Goal: Navigation & Orientation: Find specific page/section

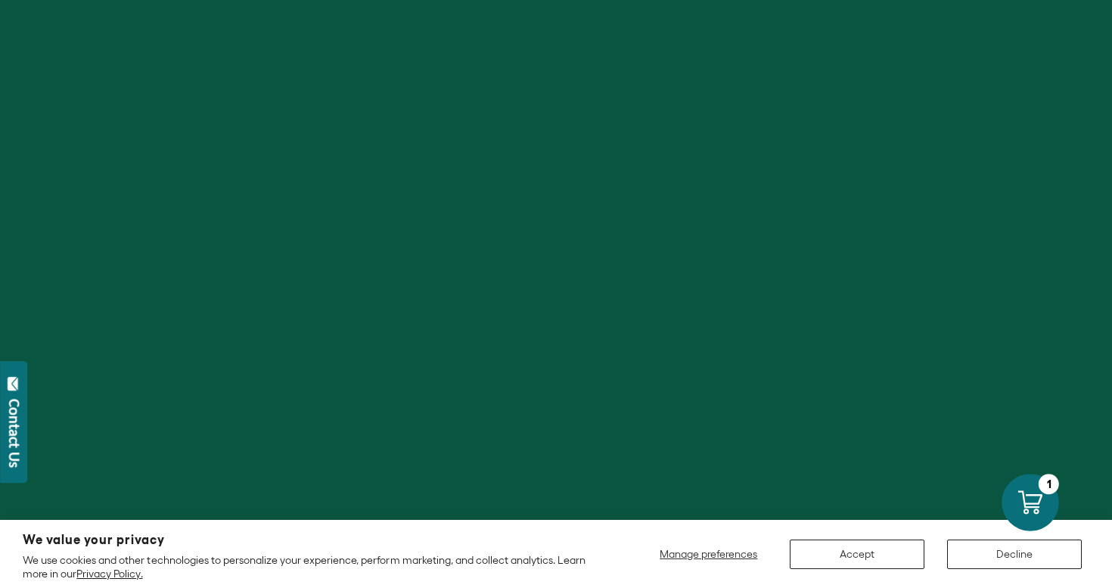
click at [1019, 525] on div at bounding box center [1031, 503] width 58 height 58
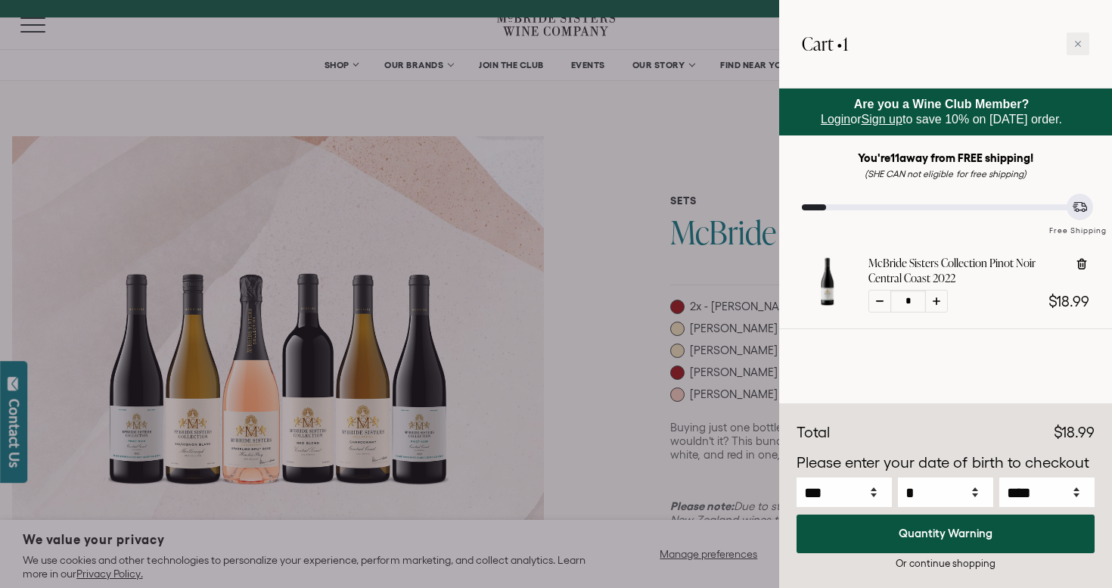
select select "****"
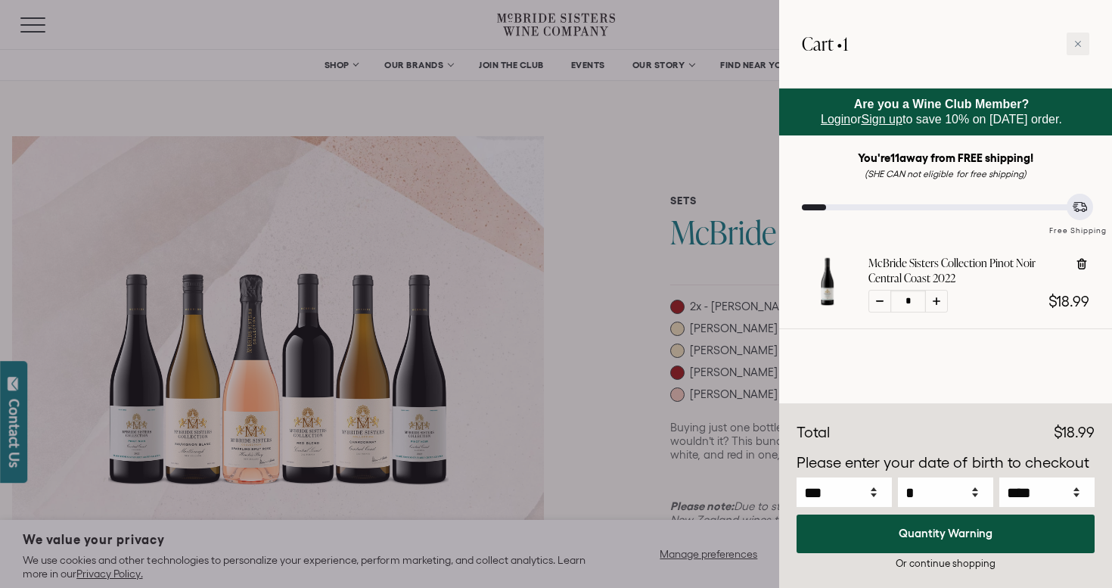
click at [964, 276] on link "McBride Sisters Collection Pinot Noir Central Coast 2022" at bounding box center [966, 271] width 194 height 30
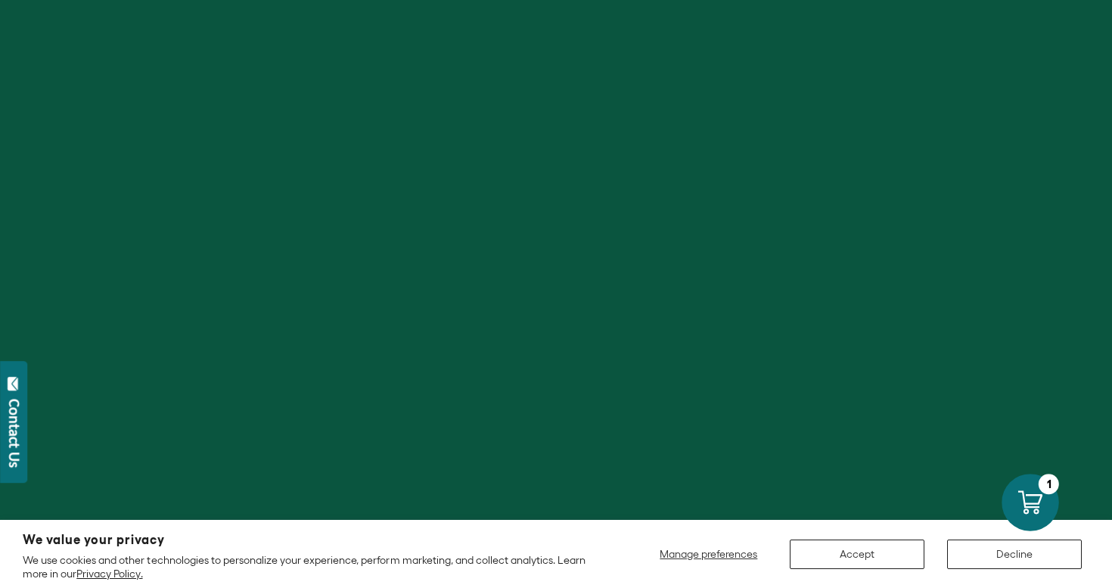
click at [1046, 514] on div at bounding box center [1031, 503] width 58 height 58
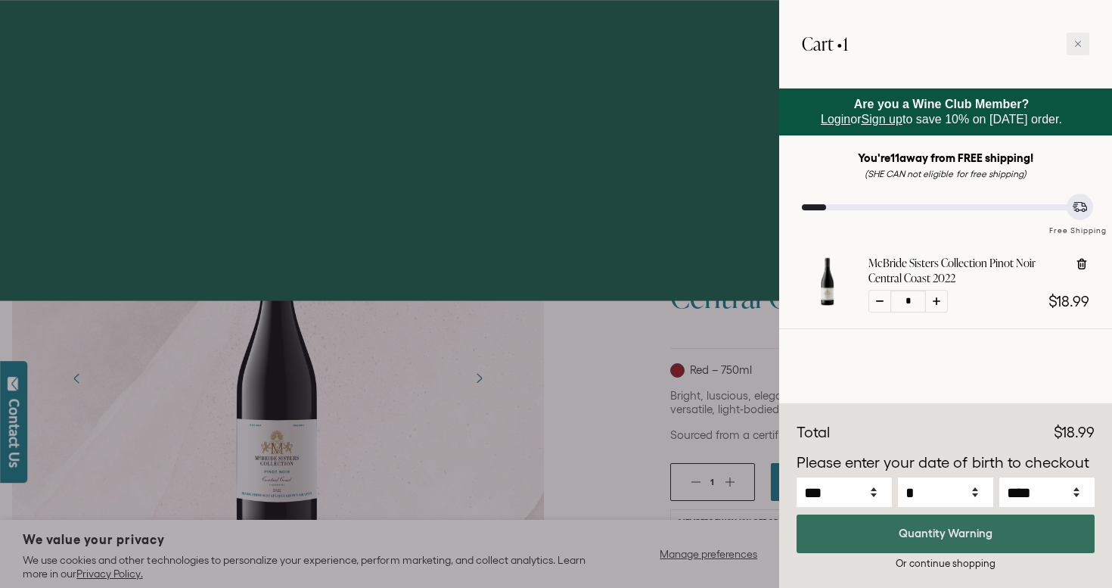
select select "****"
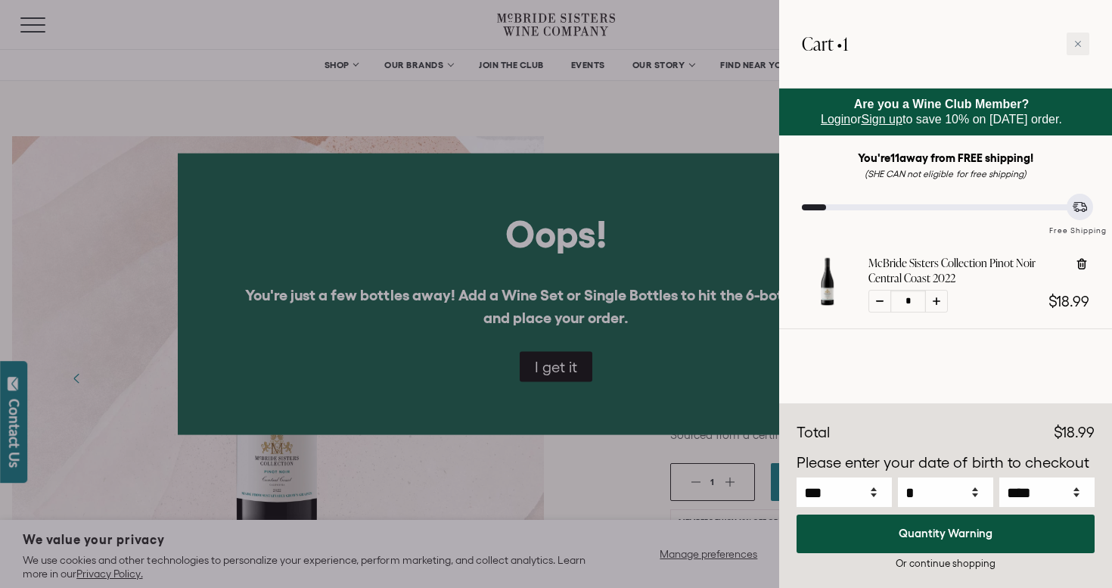
click at [606, 322] on div at bounding box center [556, 294] width 1112 height 588
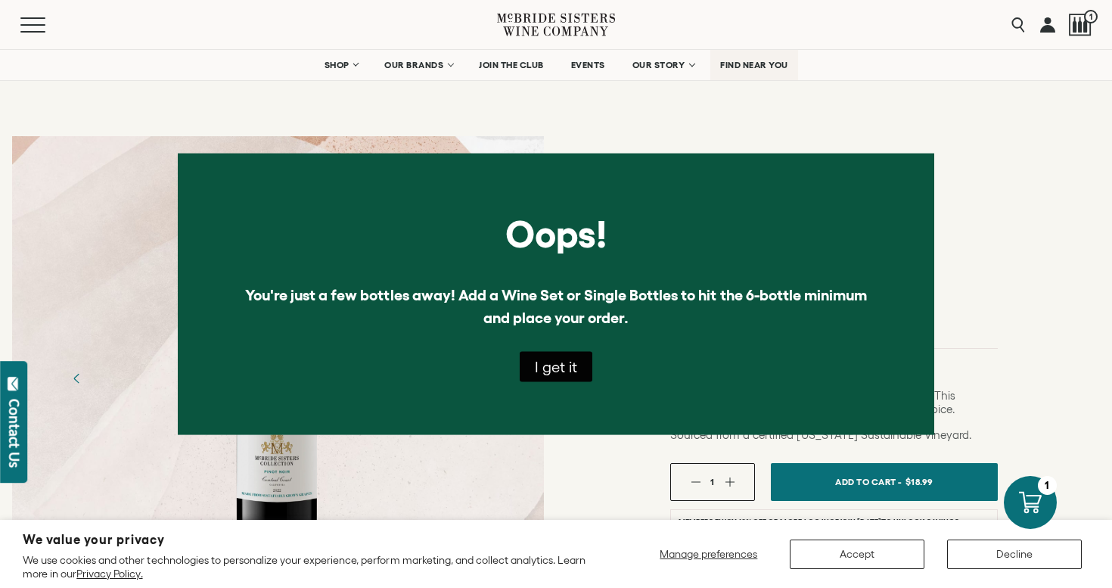
click at [731, 56] on link "FIND NEAR YOU" at bounding box center [755, 65] width 88 height 30
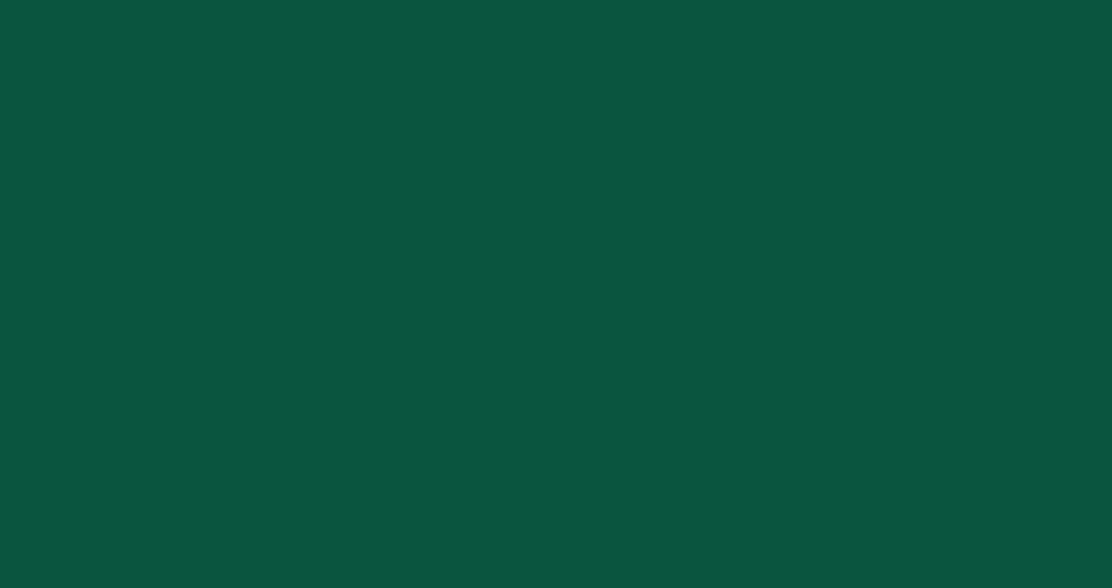
click at [866, 86] on div at bounding box center [556, 294] width 1112 height 588
drag, startPoint x: 0, startPoint y: 0, endPoint x: 776, endPoint y: 110, distance: 783.4
click at [805, 101] on div at bounding box center [556, 294] width 1112 height 588
click at [776, 110] on div at bounding box center [556, 294] width 1112 height 588
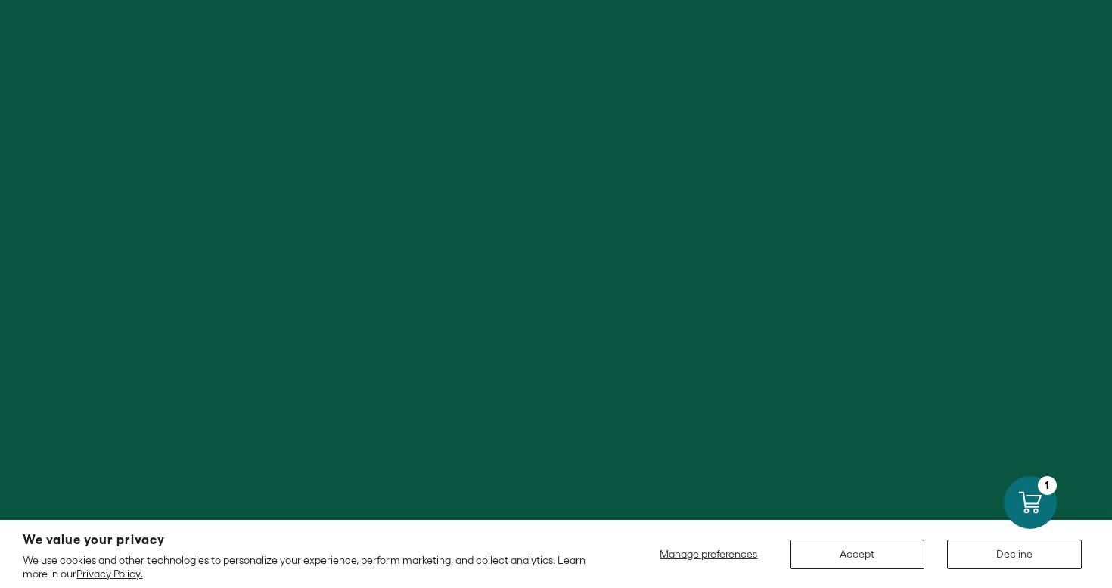
drag, startPoint x: 776, startPoint y: 110, endPoint x: 824, endPoint y: 106, distance: 48.6
click at [806, 101] on div at bounding box center [556, 294] width 1112 height 588
drag, startPoint x: 819, startPoint y: 118, endPoint x: 810, endPoint y: 141, distance: 25.2
click at [818, 118] on div at bounding box center [556, 294] width 1112 height 588
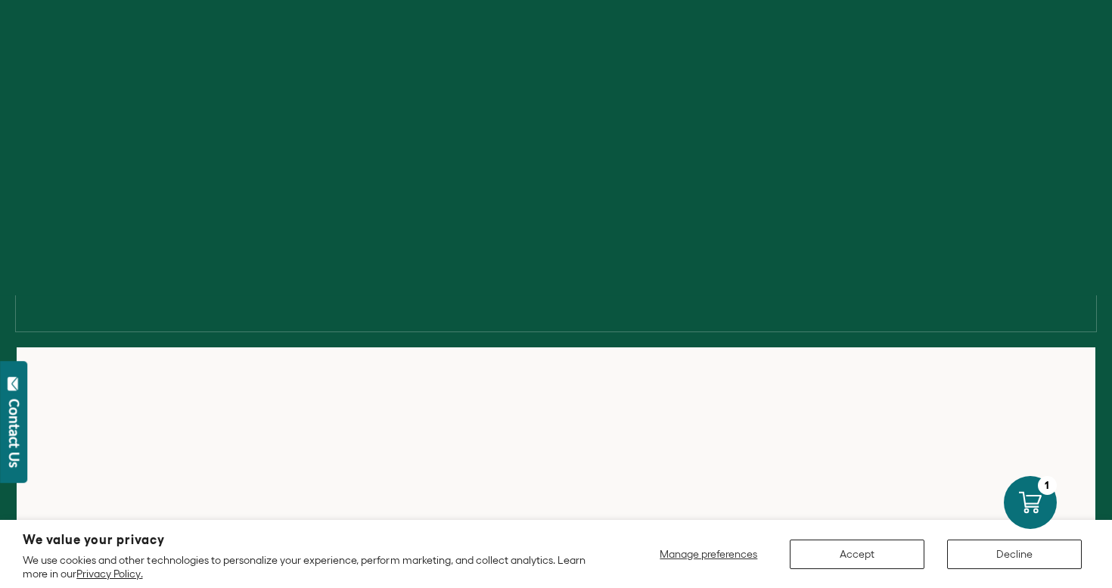
select select "****"
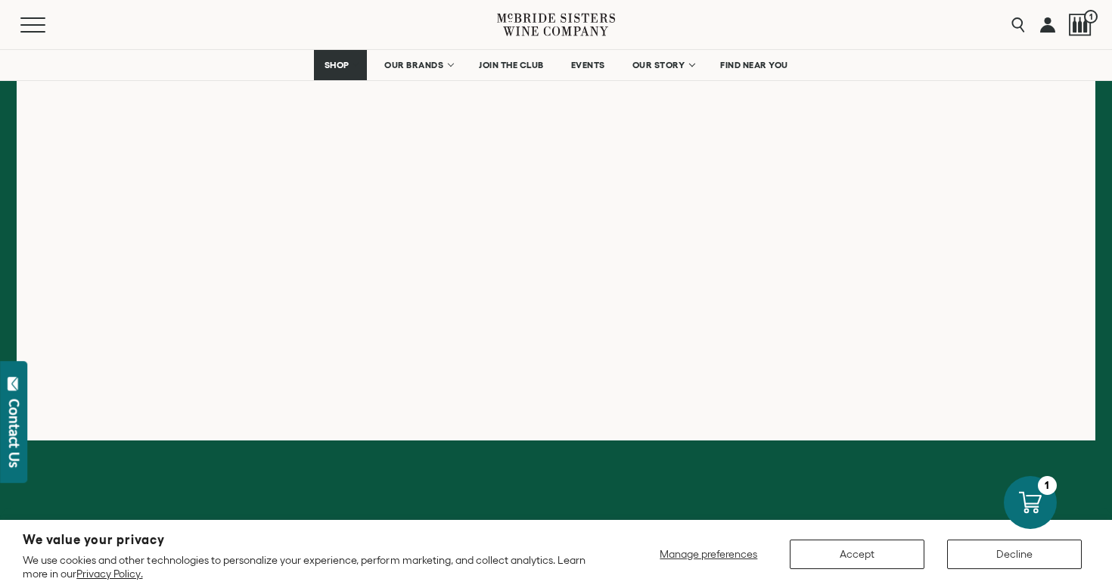
scroll to position [263, 0]
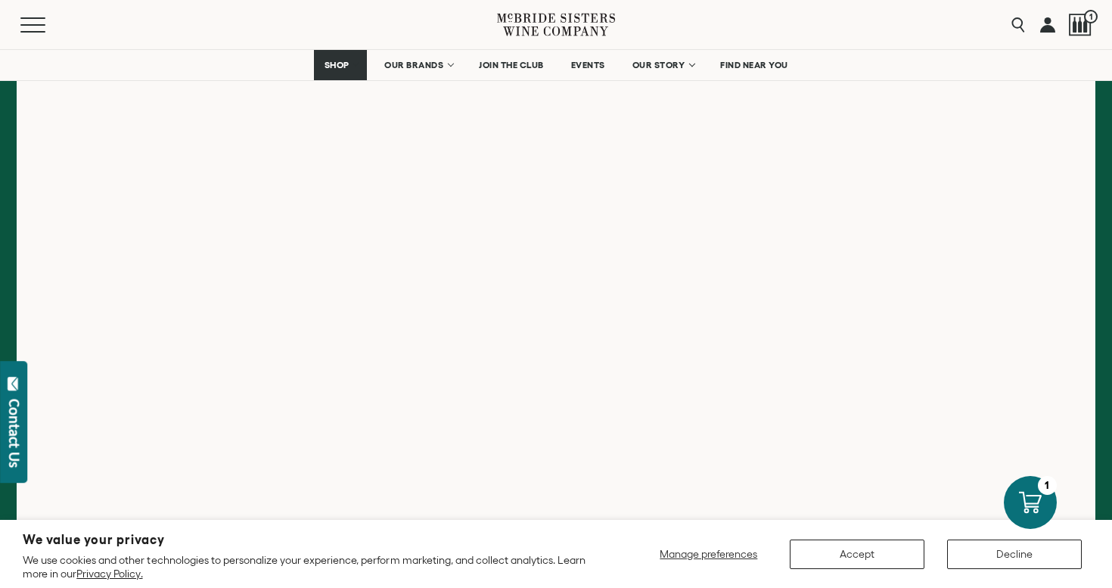
scroll to position [339, 0]
